Goal: Navigation & Orientation: Find specific page/section

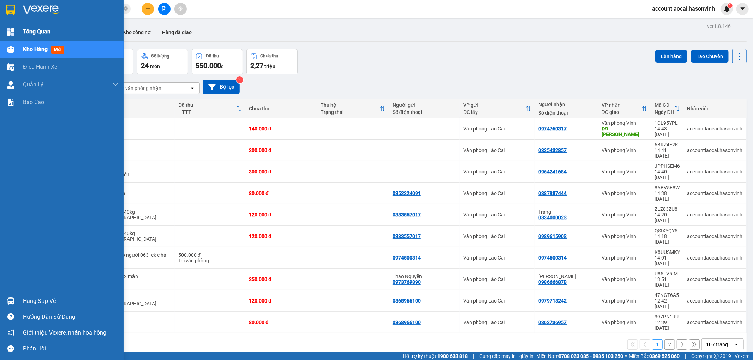
click at [43, 34] on span "Tổng Quan" at bounding box center [37, 31] width 28 height 9
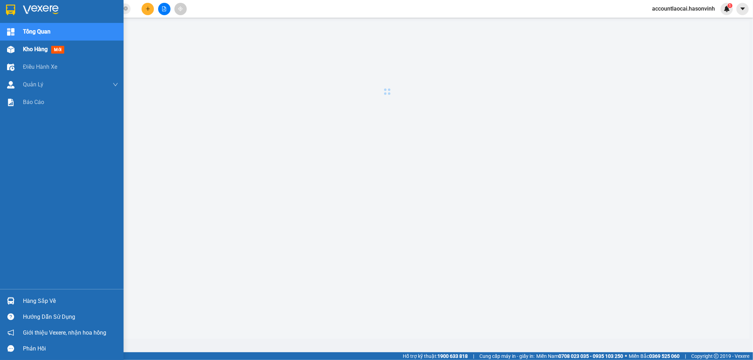
click at [42, 50] on span "Kho hàng" at bounding box center [35, 49] width 25 height 7
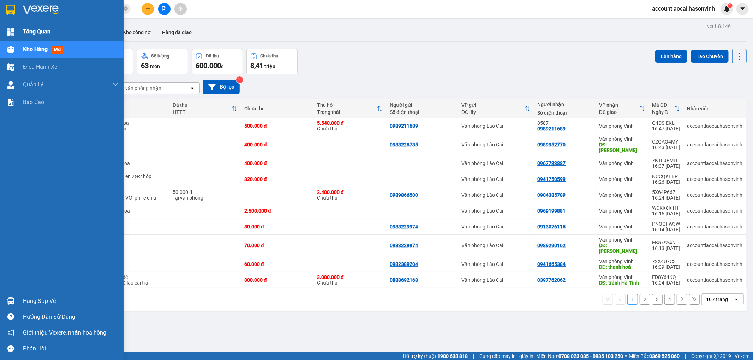
click at [38, 35] on span "Tổng Quan" at bounding box center [37, 31] width 28 height 9
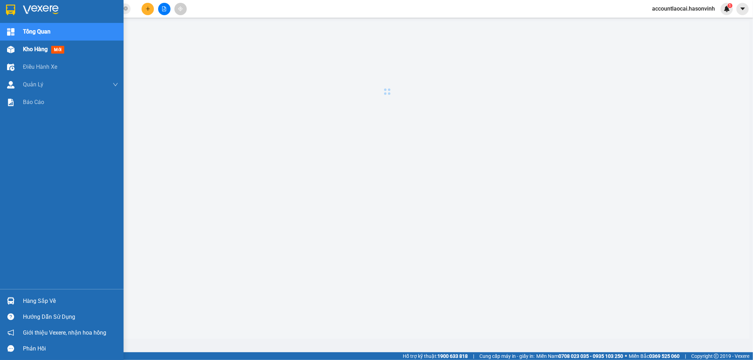
click at [38, 51] on span "Kho hàng" at bounding box center [35, 49] width 25 height 7
